Goal: Information Seeking & Learning: Learn about a topic

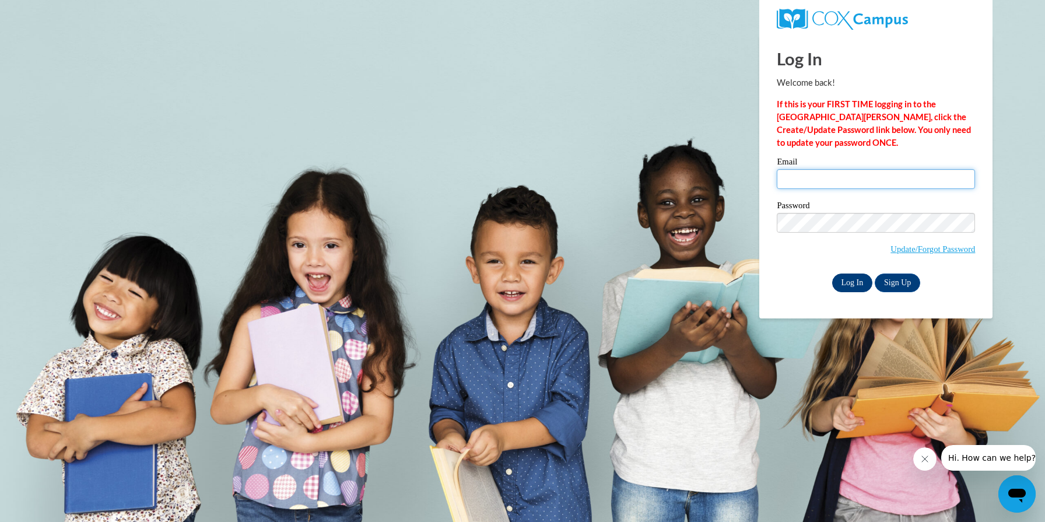
type input "jhucks@chattahoocheechristian.org"
click at [848, 282] on input "Log In" at bounding box center [852, 282] width 41 height 19
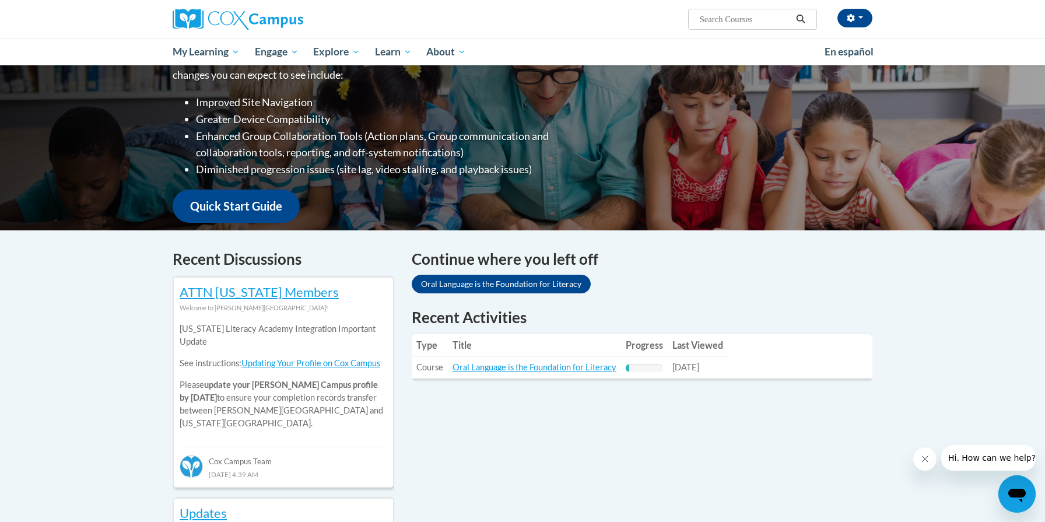
scroll to position [189, 0]
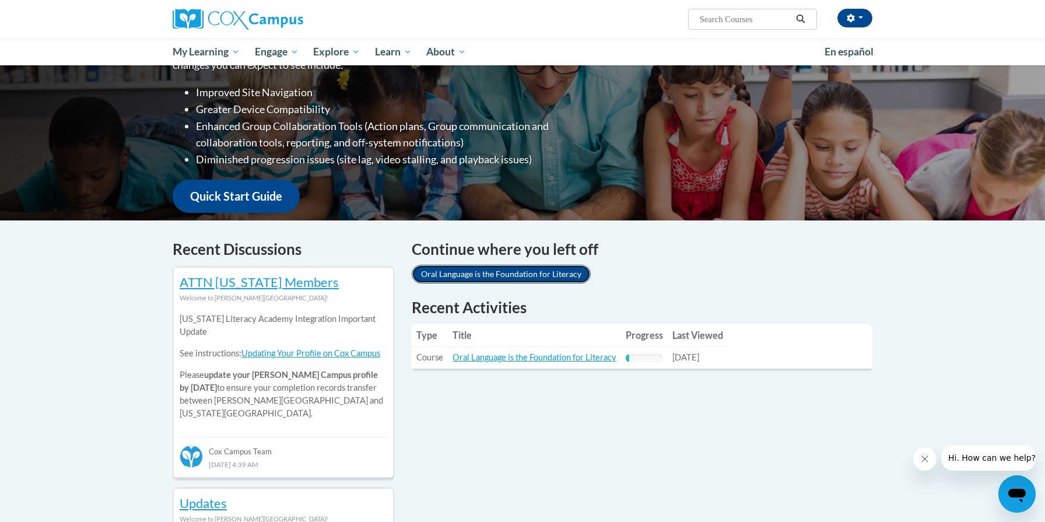
click at [488, 271] on link "Oral Language is the Foundation for Literacy" at bounding box center [501, 274] width 179 height 19
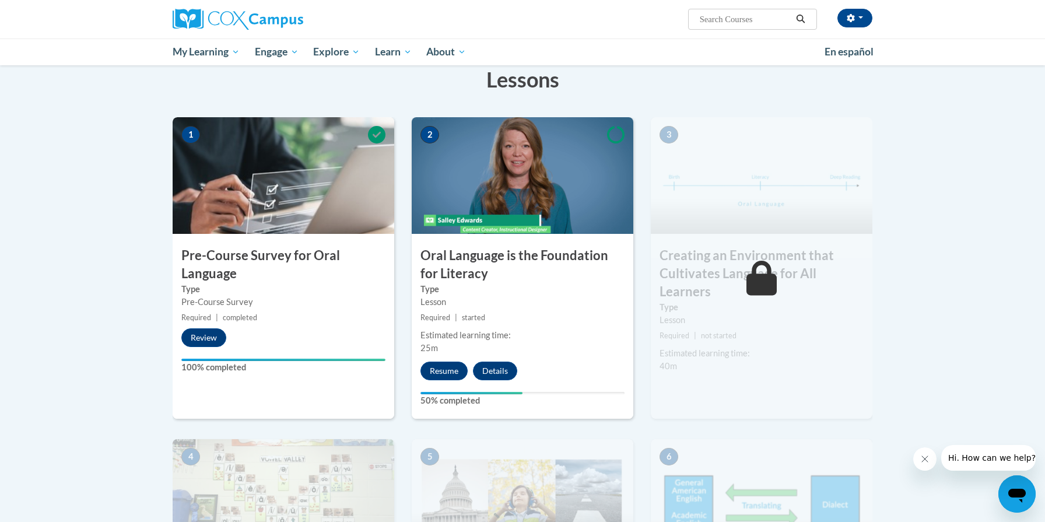
scroll to position [192, 0]
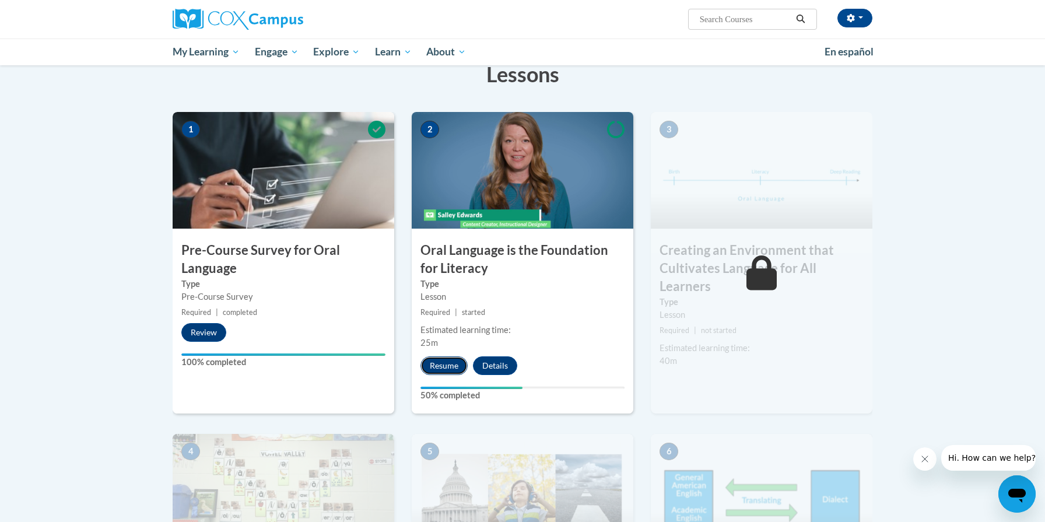
click at [442, 364] on button "Resume" at bounding box center [443, 365] width 47 height 19
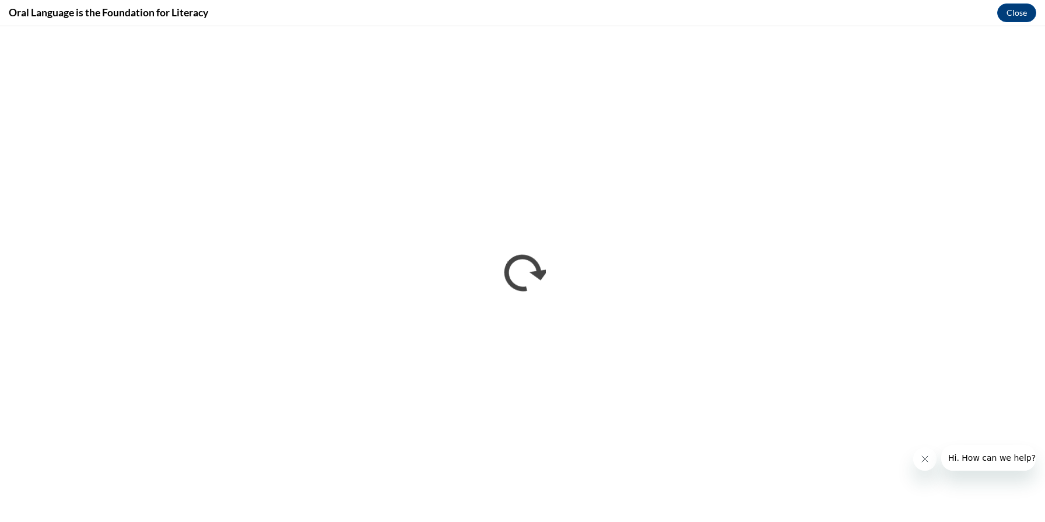
scroll to position [0, 0]
click at [923, 458] on icon "Close message from company" at bounding box center [924, 458] width 9 height 9
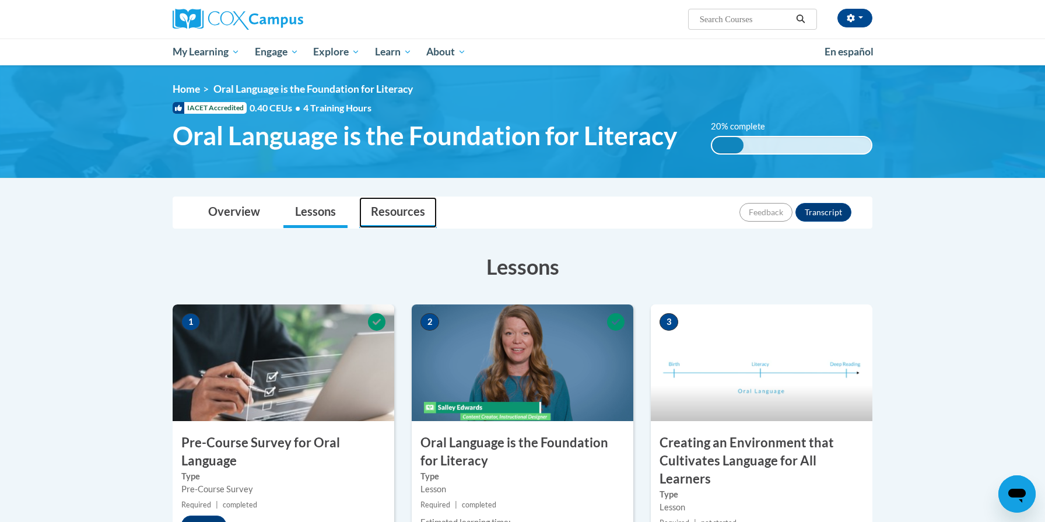
click at [409, 213] on link "Resources" at bounding box center [398, 212] width 78 height 31
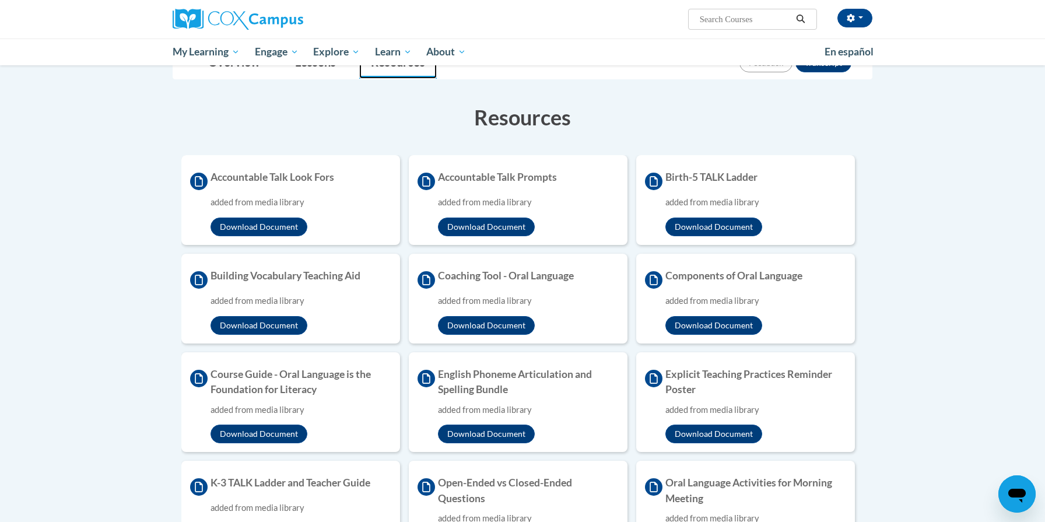
scroll to position [150, 0]
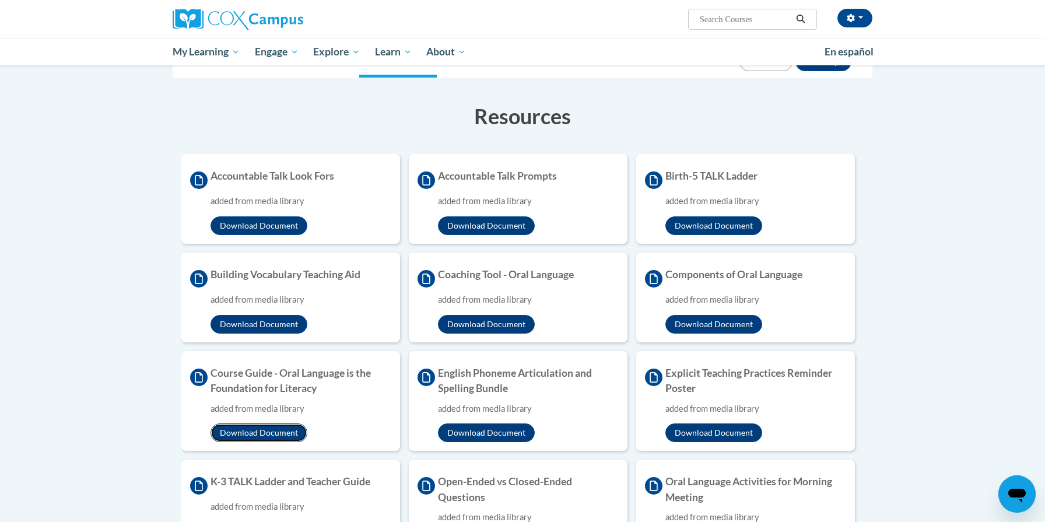
click at [253, 430] on button "Download Document" at bounding box center [258, 432] width 97 height 19
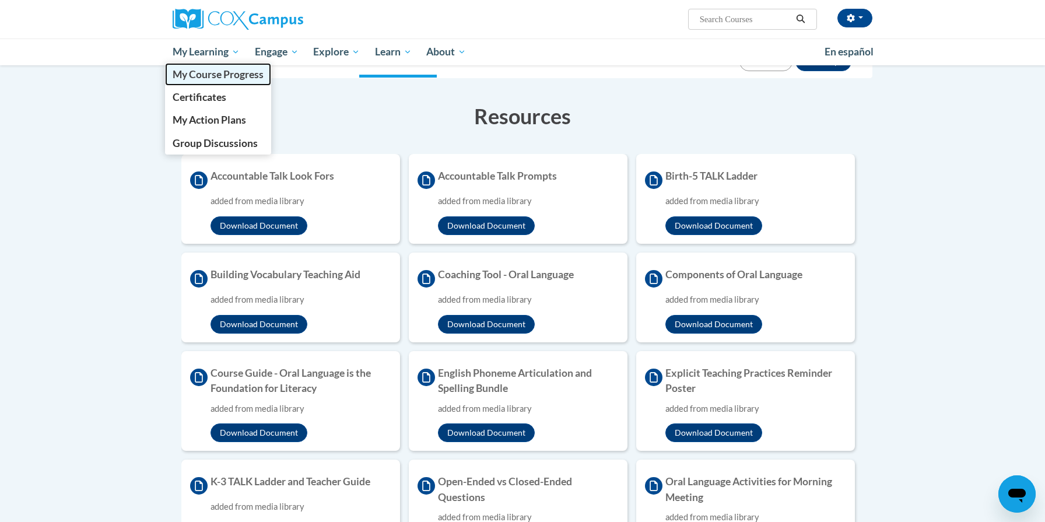
click at [219, 76] on span "My Course Progress" at bounding box center [218, 74] width 91 height 12
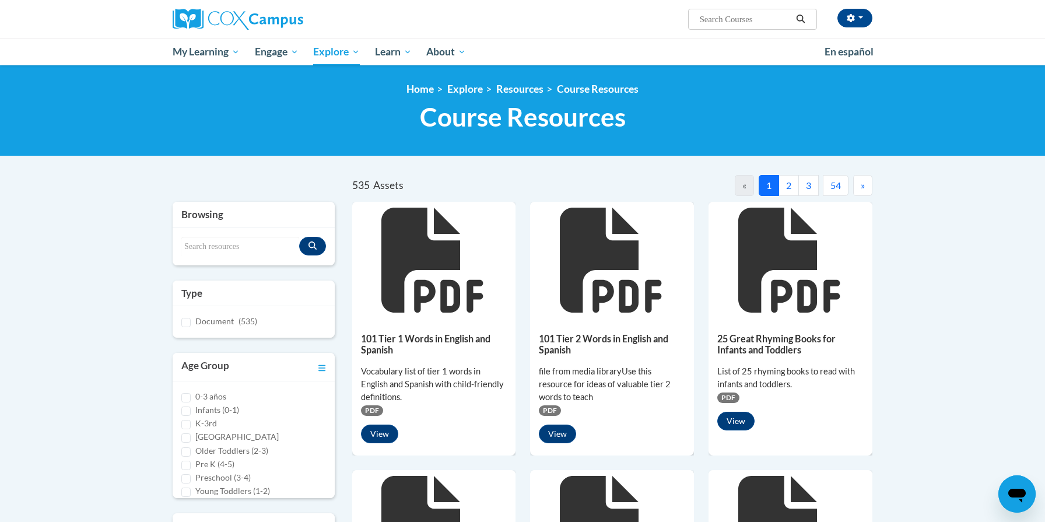
click at [569, 329] on div "101 Tier 2 Words in English and Spanish file from media libraryUse this resourc…" at bounding box center [612, 385] width 164 height 134
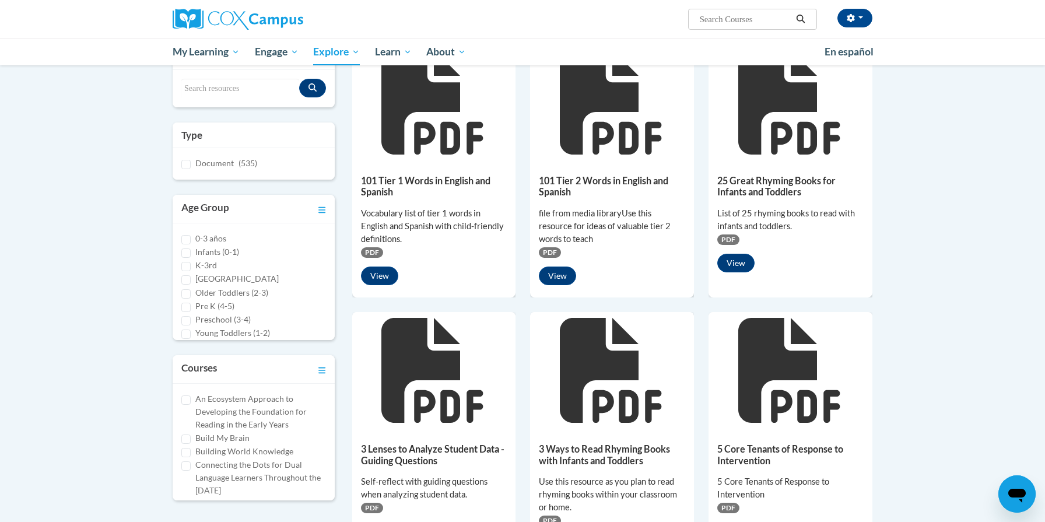
scroll to position [159, 0]
click at [187, 263] on input "K-3rd" at bounding box center [185, 265] width 9 height 9
checkbox input "true"
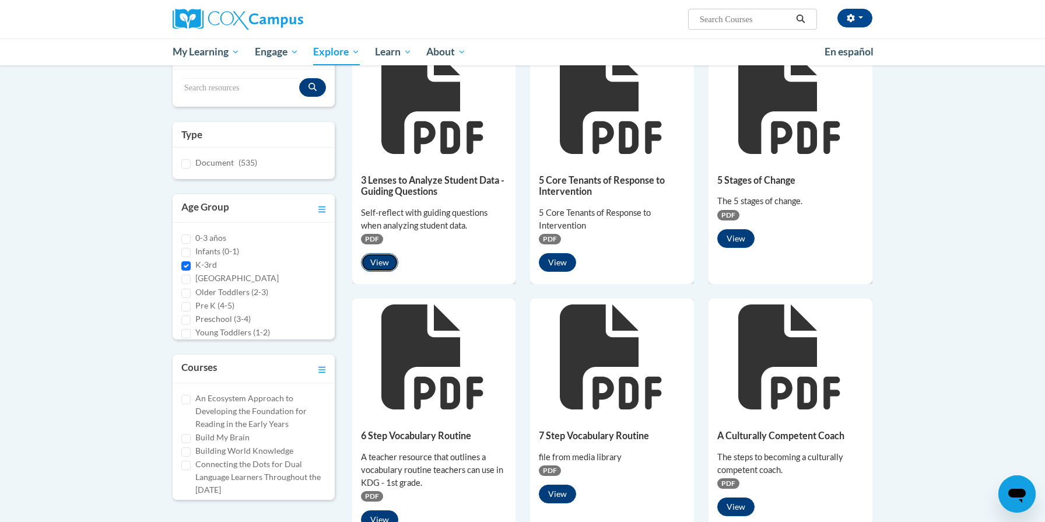
click at [380, 265] on button "View" at bounding box center [379, 262] width 37 height 19
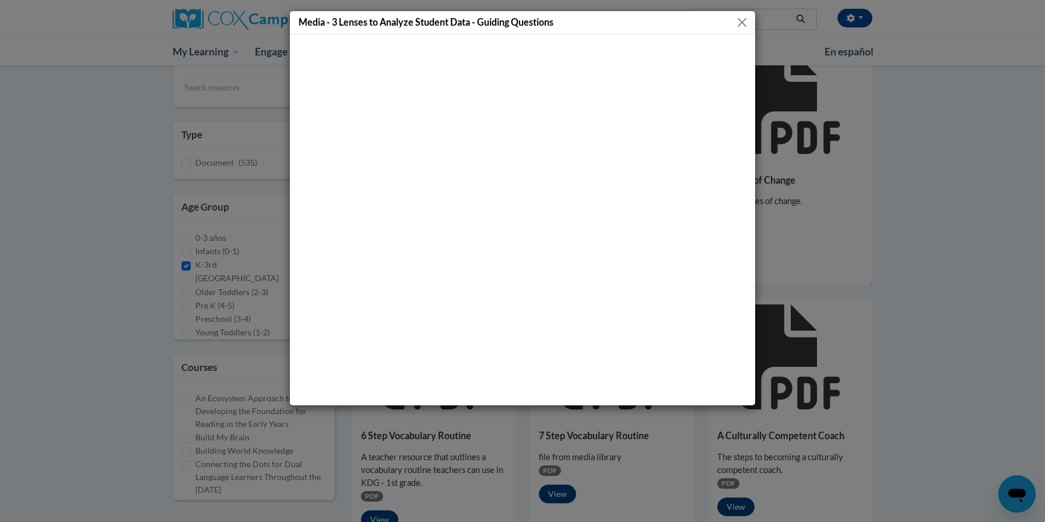
click at [739, 22] on button "Close" at bounding box center [742, 22] width 15 height 15
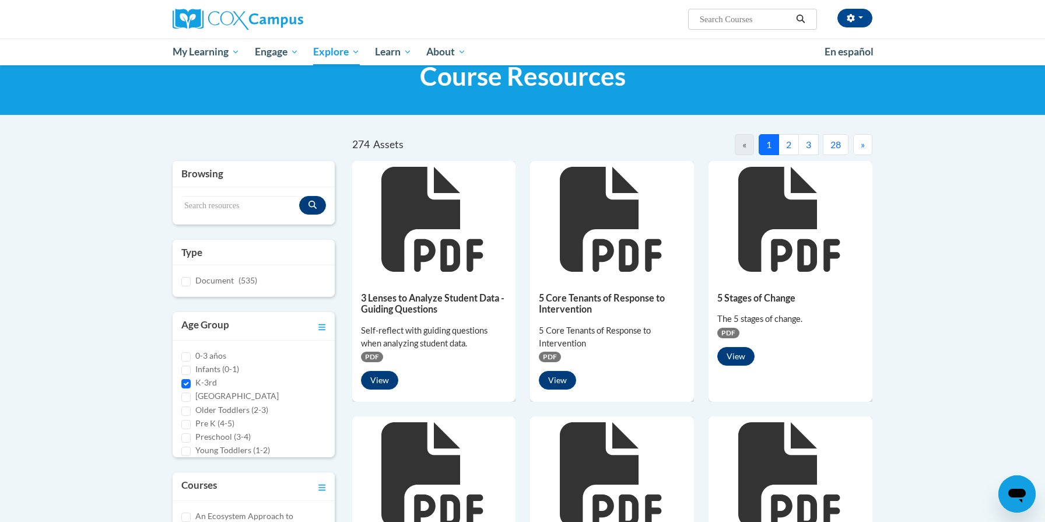
scroll to position [0, 0]
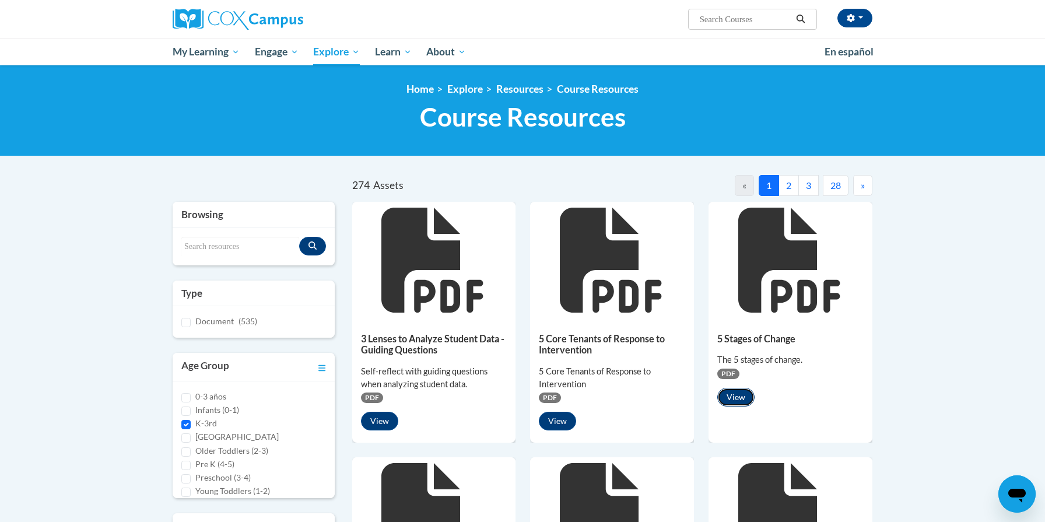
click at [733, 391] on button "View" at bounding box center [735, 397] width 37 height 19
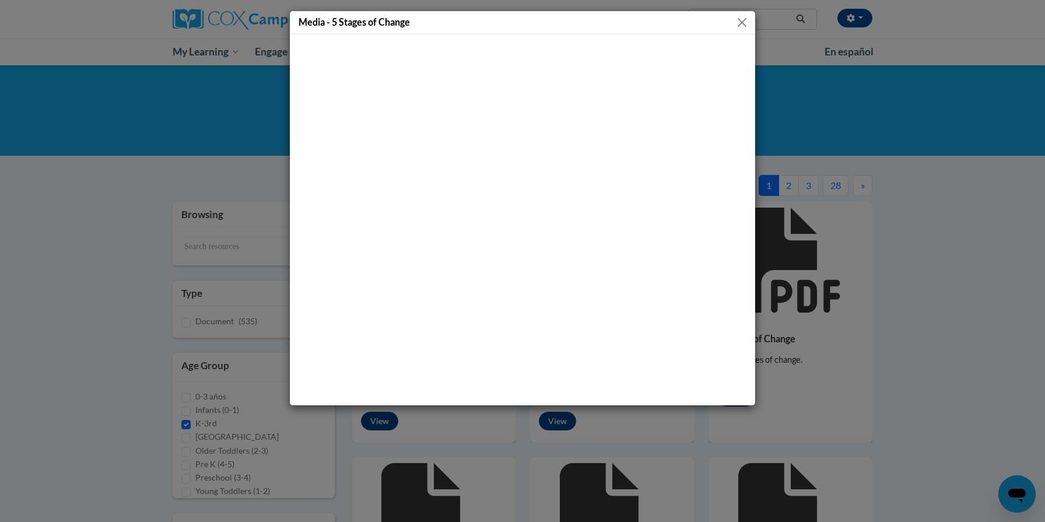
click at [739, 20] on button "Close" at bounding box center [742, 22] width 15 height 15
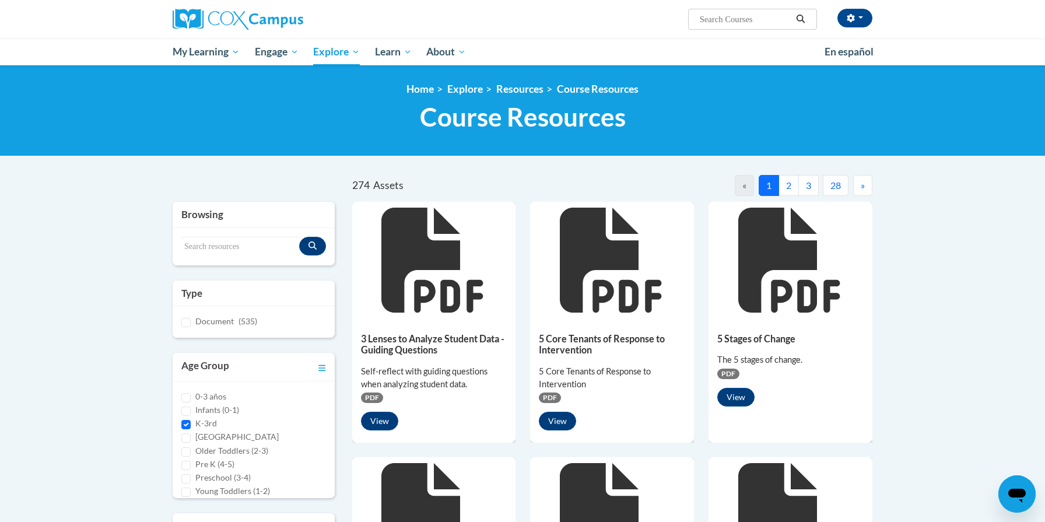
click at [788, 187] on button "2" at bounding box center [788, 185] width 20 height 21
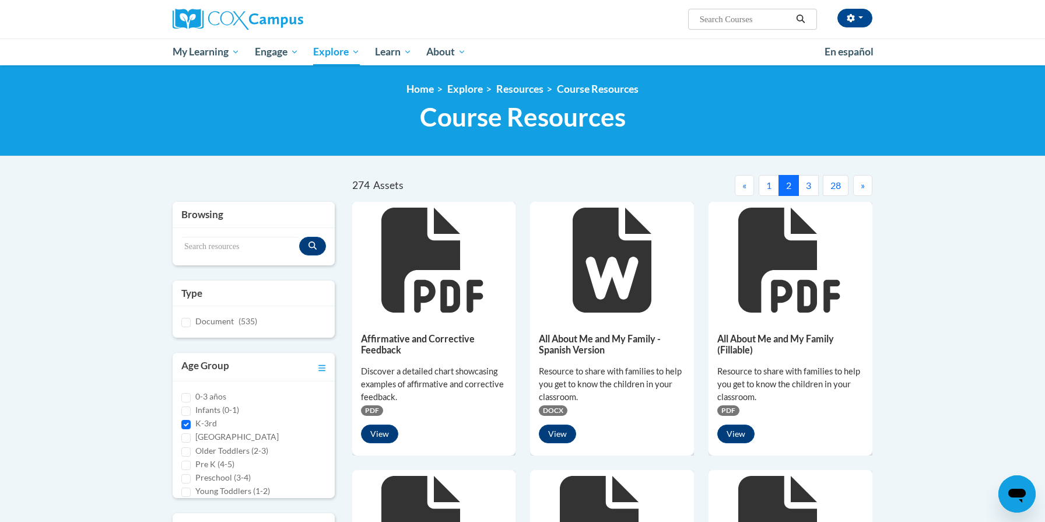
click at [804, 188] on button "3" at bounding box center [808, 185] width 20 height 21
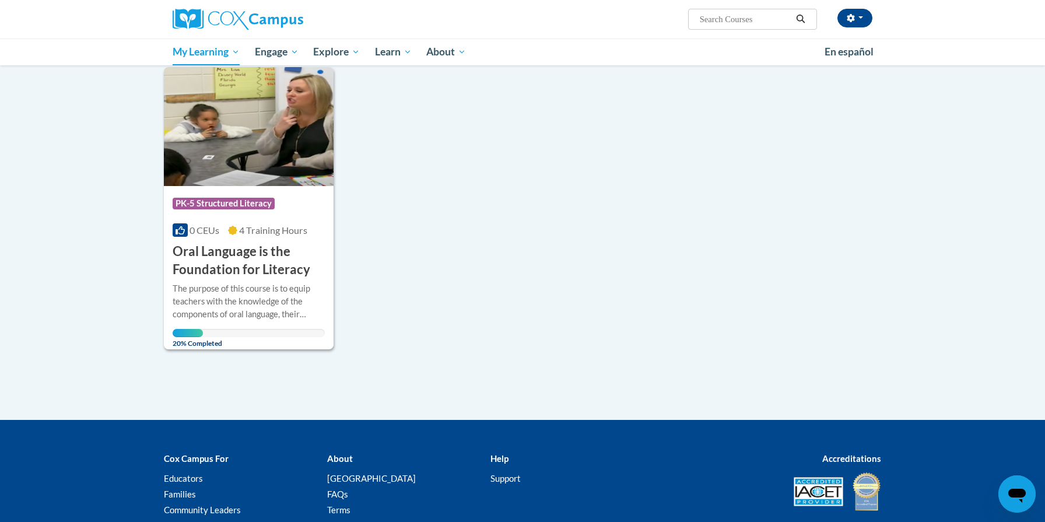
scroll to position [146, 0]
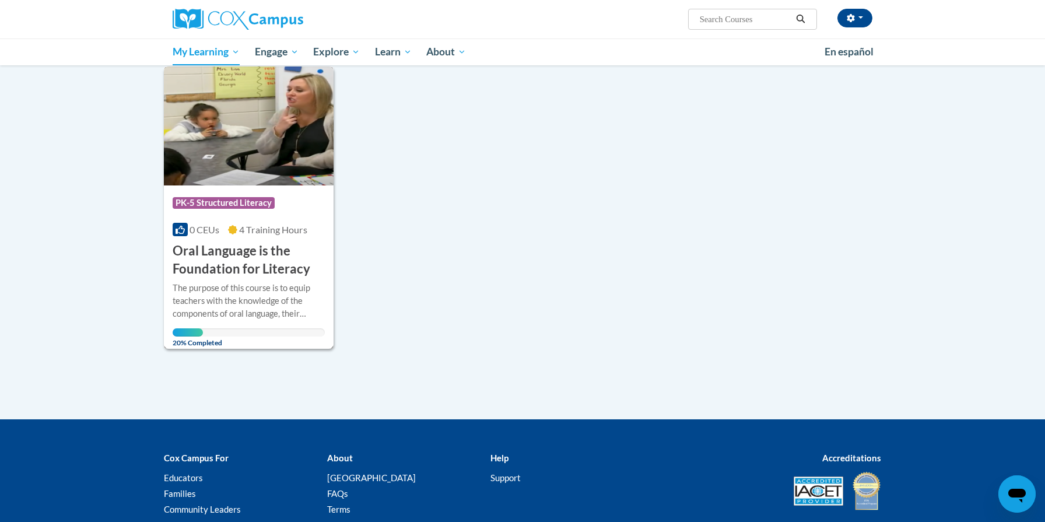
click at [270, 289] on div "The purpose of this course is to equip teachers with the knowledge of the compo…" at bounding box center [249, 301] width 152 height 38
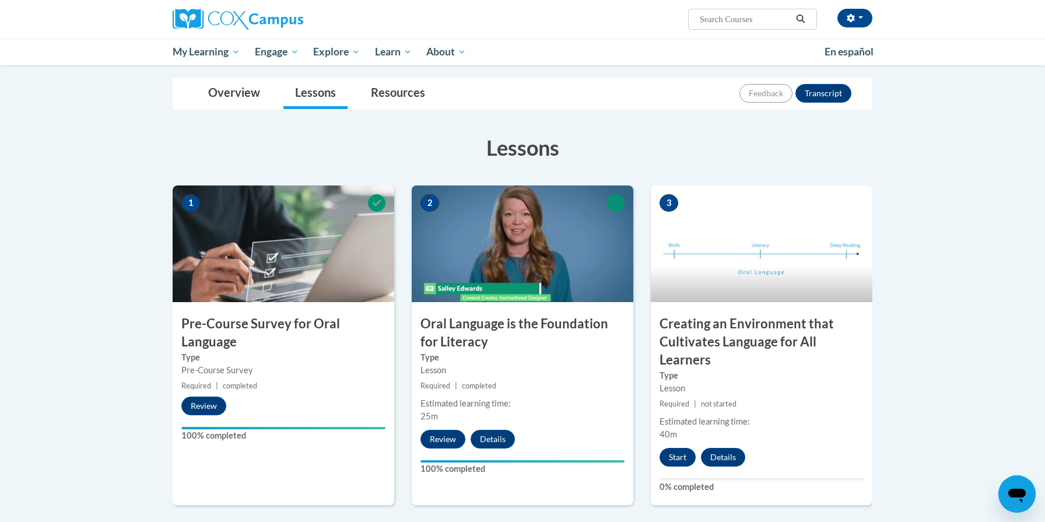
scroll to position [111, 0]
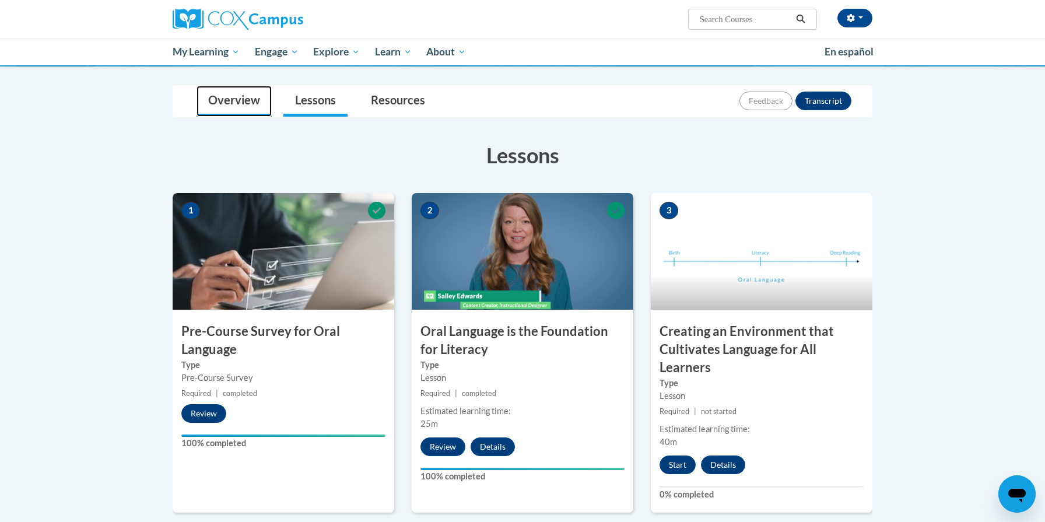
click at [218, 100] on link "Overview" at bounding box center [233, 101] width 75 height 31
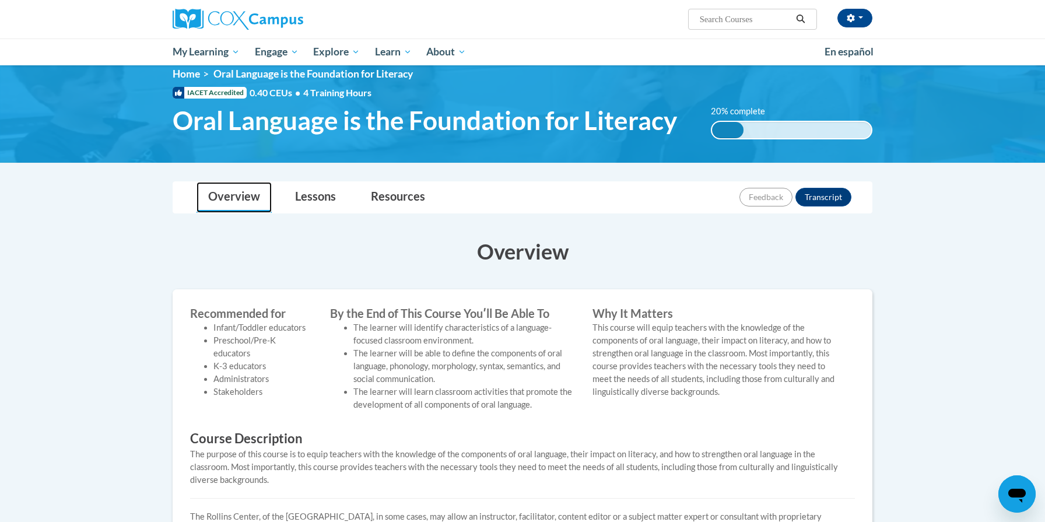
scroll to position [0, 0]
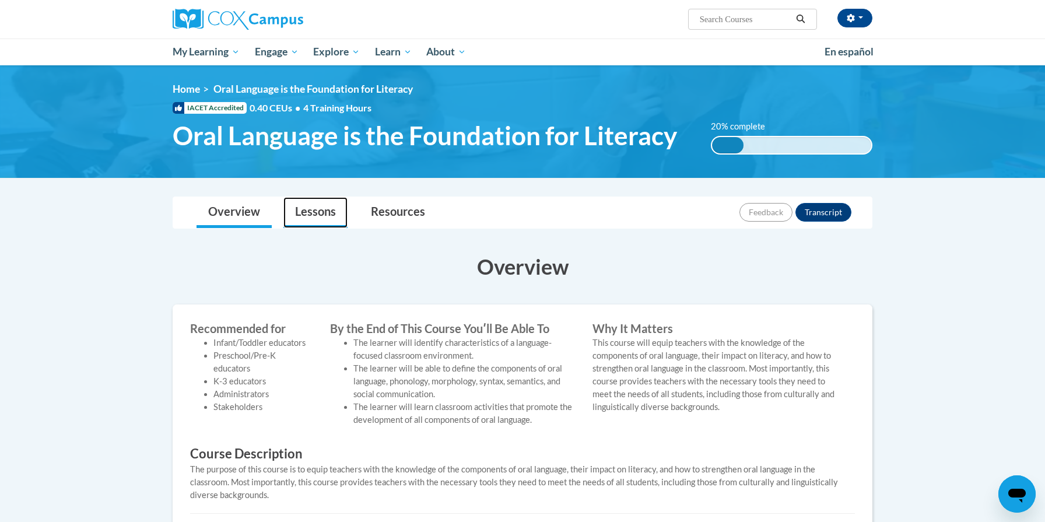
click at [317, 212] on link "Lessons" at bounding box center [315, 212] width 64 height 31
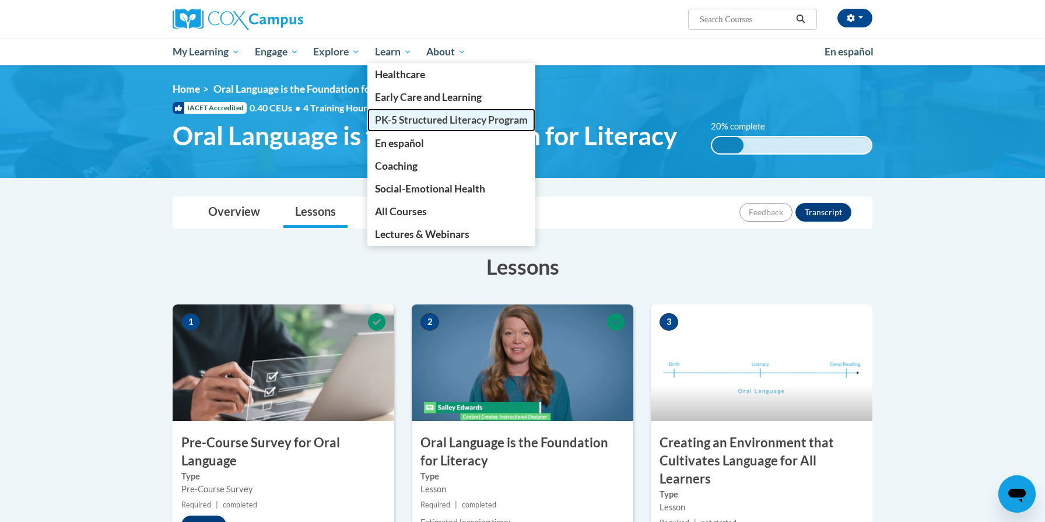
click at [424, 119] on span "PK-5 Structured Literacy Program" at bounding box center [451, 120] width 153 height 12
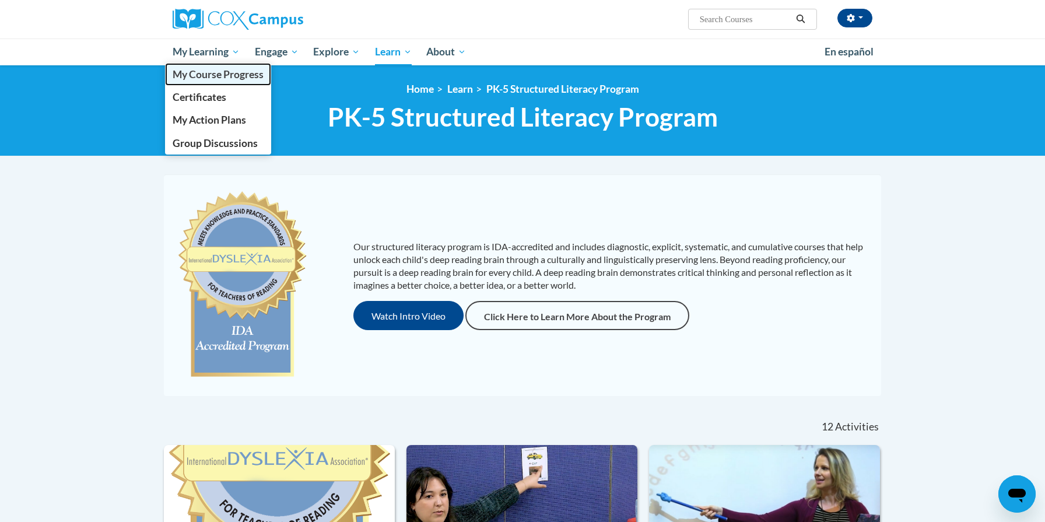
click at [206, 76] on span "My Course Progress" at bounding box center [218, 74] width 91 height 12
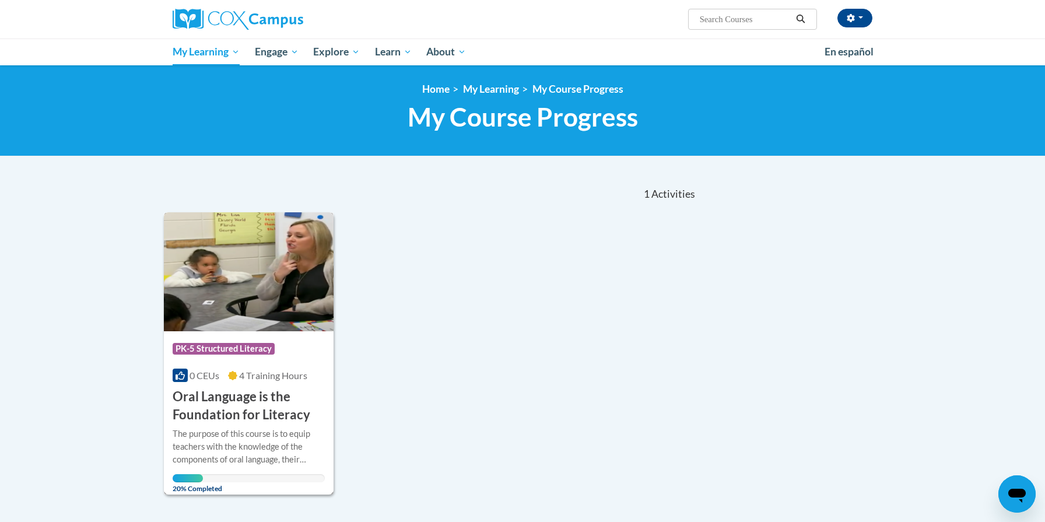
click at [252, 310] on img at bounding box center [249, 271] width 170 height 119
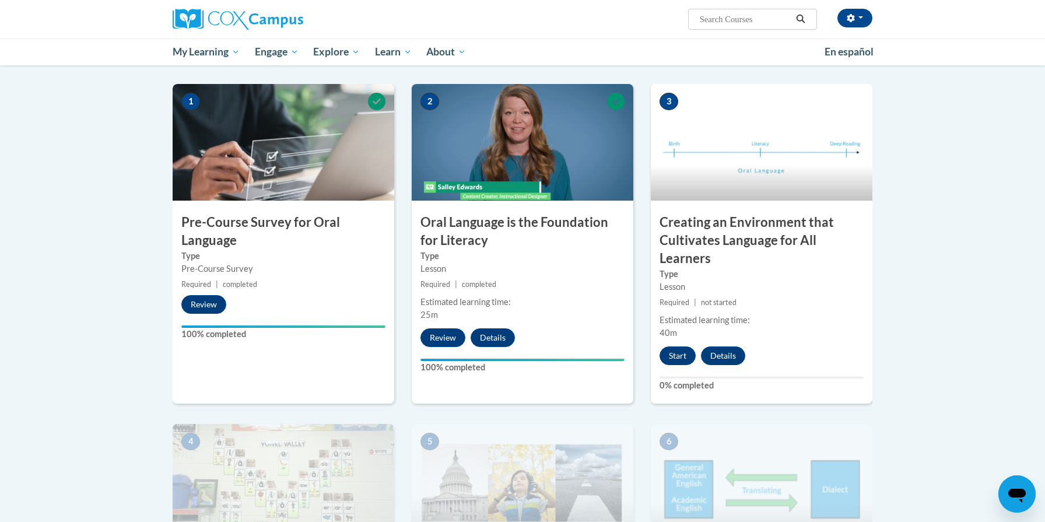
scroll to position [225, 0]
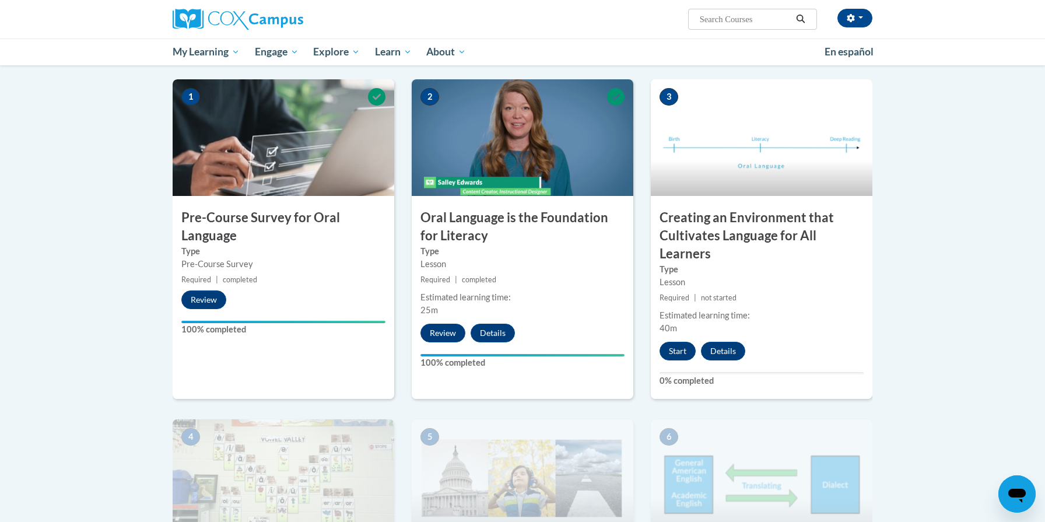
click at [723, 309] on div "Estimated learning time:" at bounding box center [761, 315] width 204 height 13
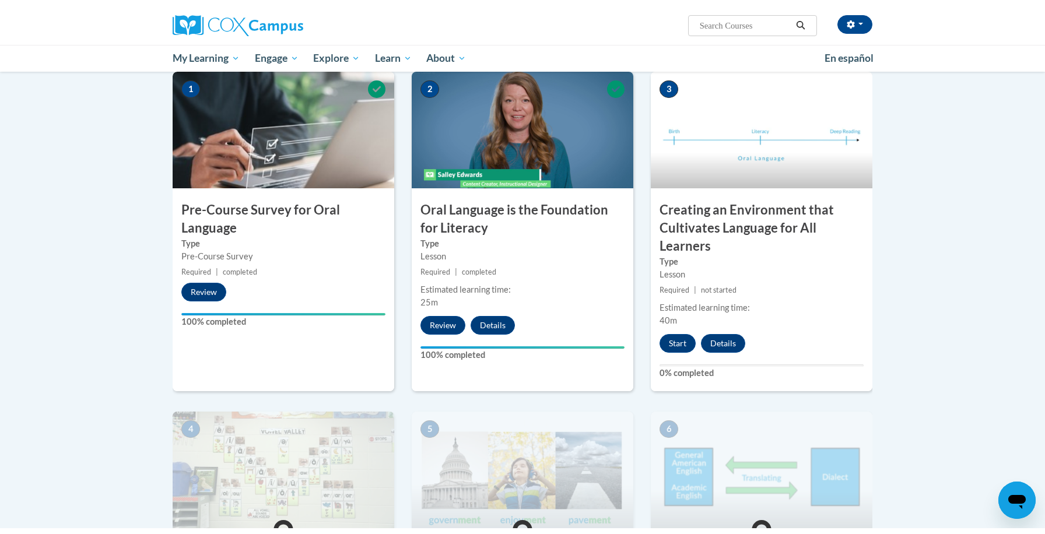
scroll to position [235, 0]
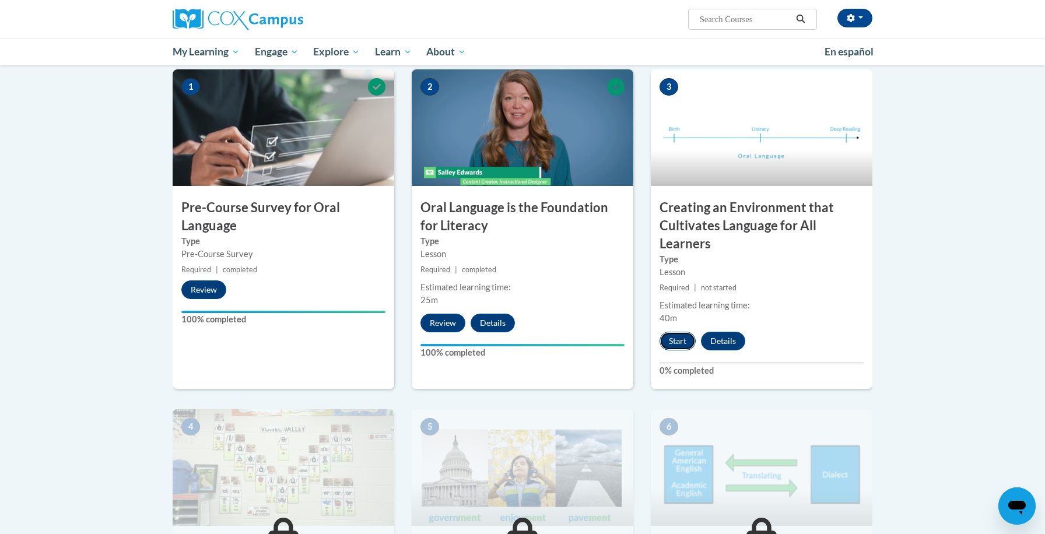
click at [672, 342] on button "Start" at bounding box center [677, 341] width 36 height 19
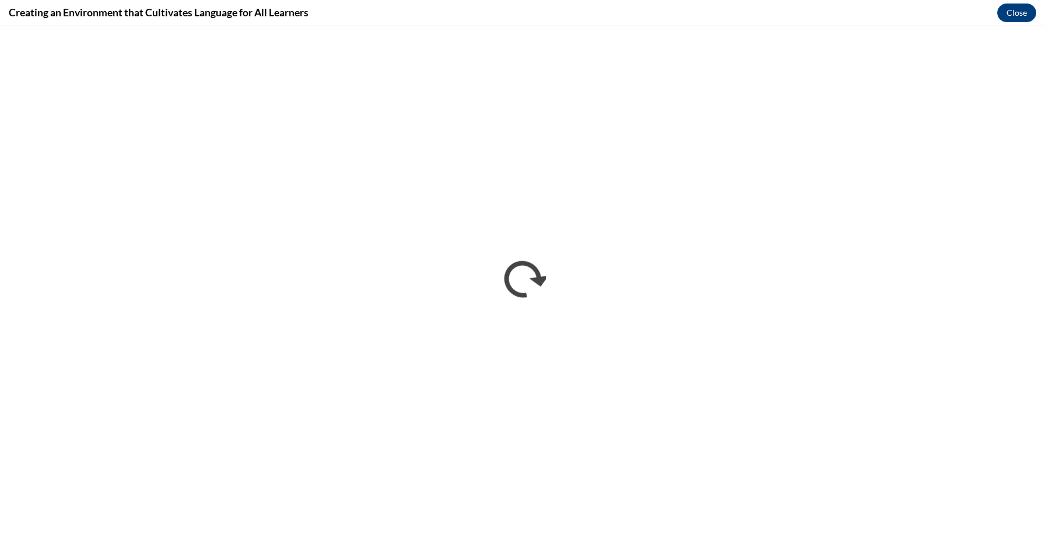
scroll to position [0, 0]
